Goal: Find specific page/section: Find specific page/section

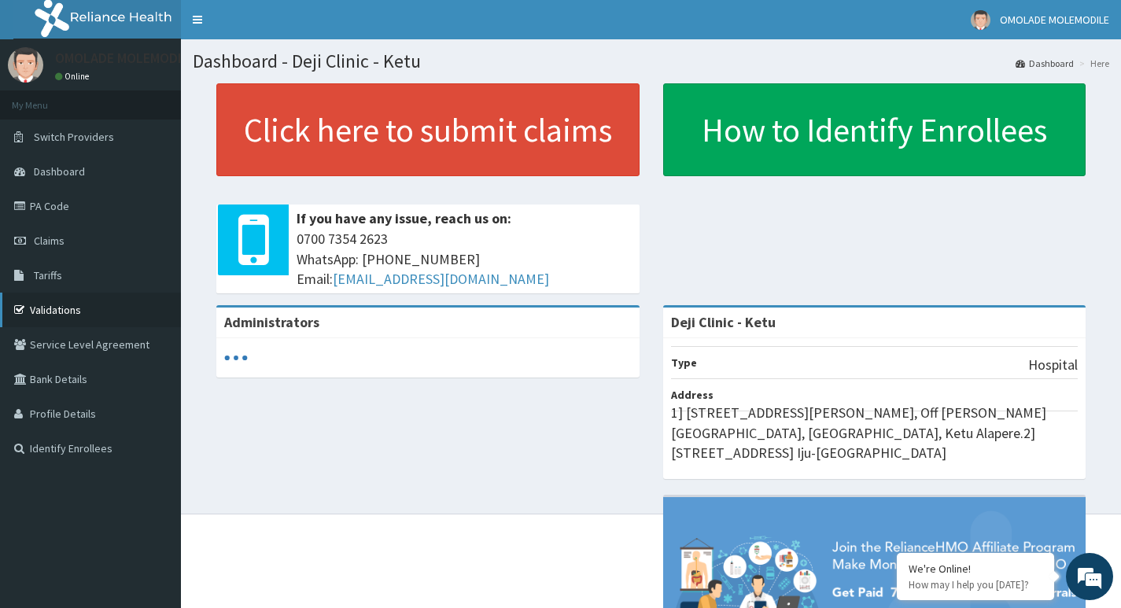
click at [46, 299] on link "Validations" at bounding box center [90, 310] width 181 height 35
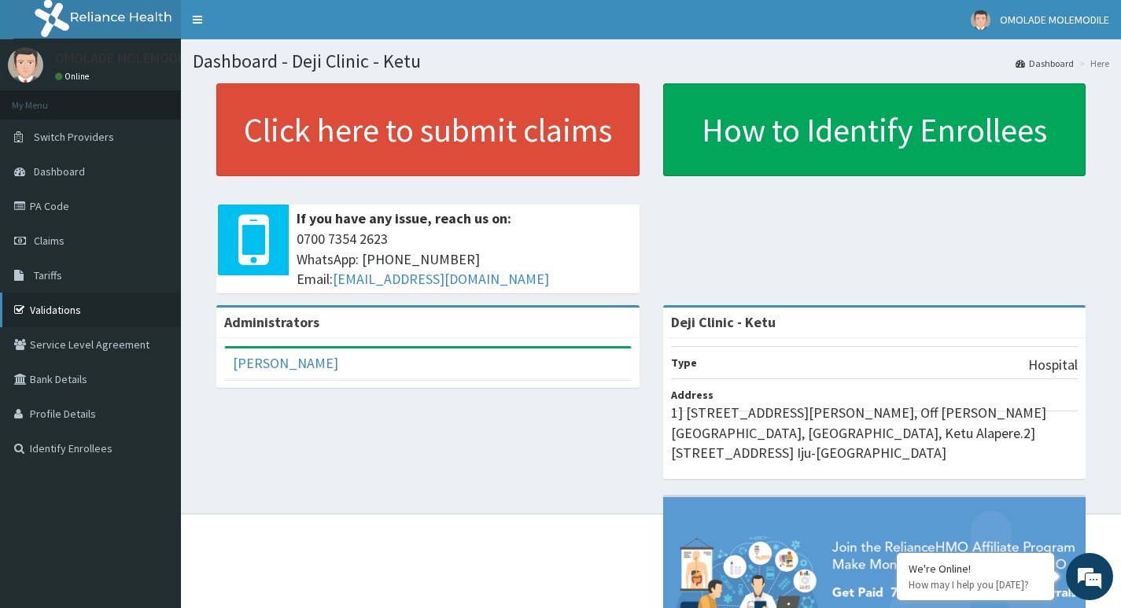
click at [46, 304] on link "Validations" at bounding box center [90, 310] width 181 height 35
